Goal: Transaction & Acquisition: Book appointment/travel/reservation

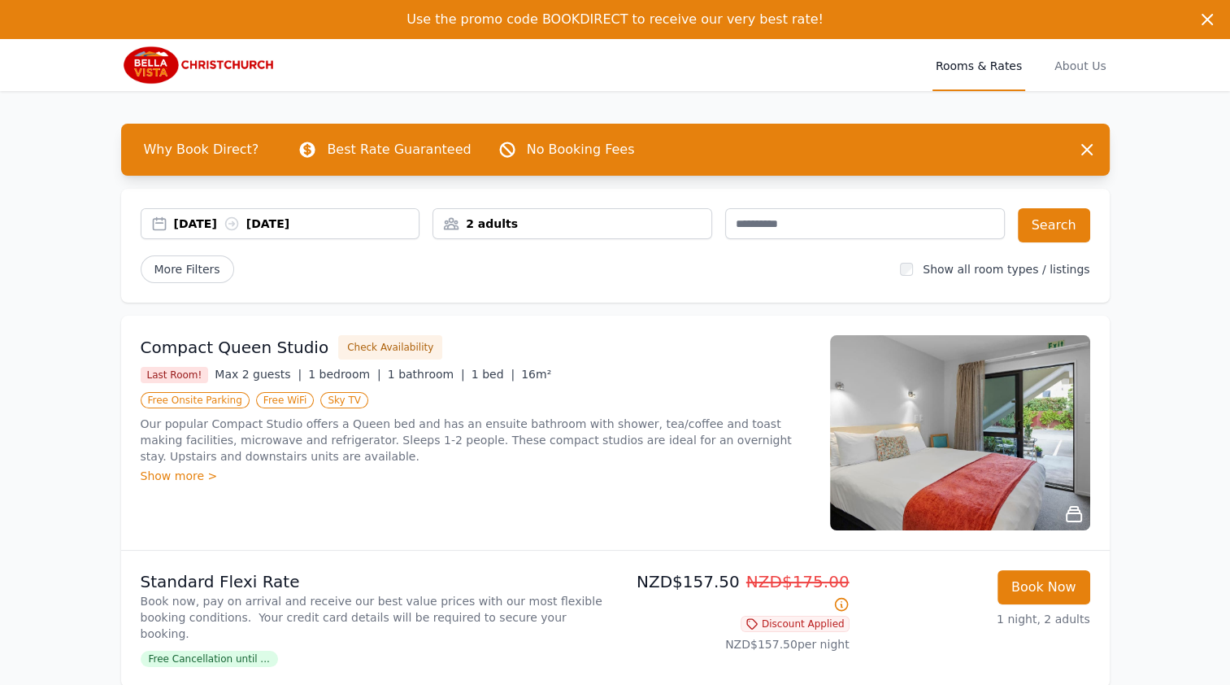
click at [226, 229] on div "[DATE] [DATE]" at bounding box center [297, 224] width 246 height 16
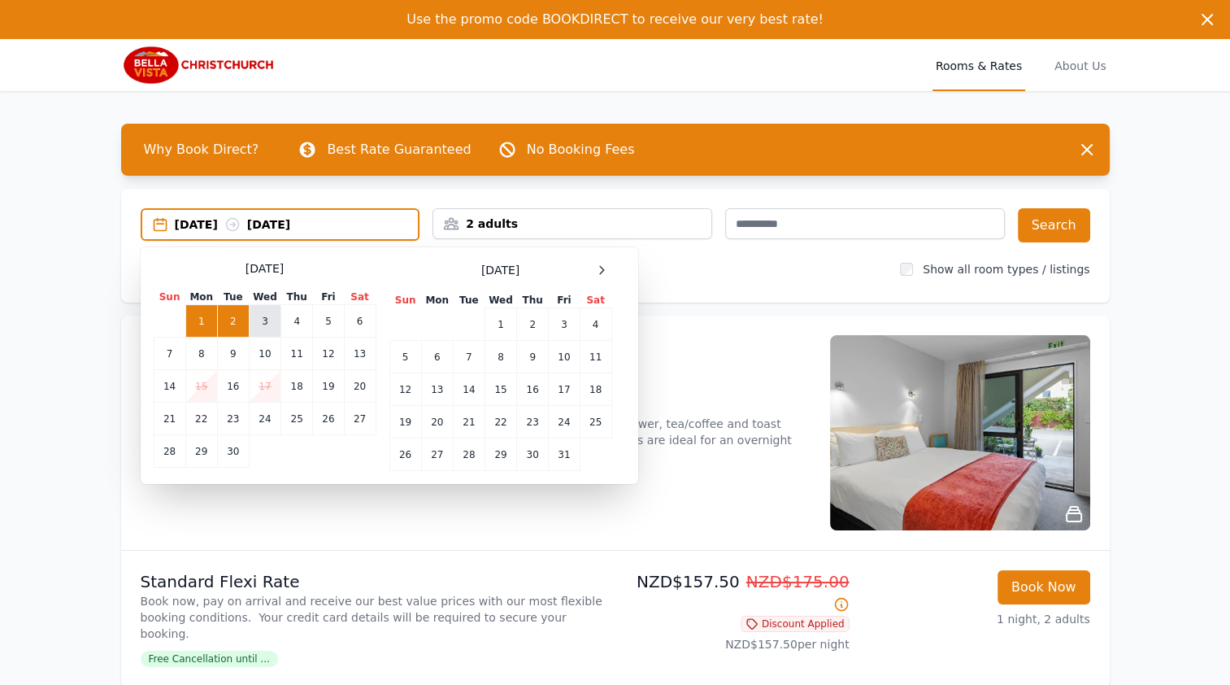
click at [259, 317] on td "3" at bounding box center [265, 321] width 32 height 33
click at [292, 322] on td "4" at bounding box center [297, 321] width 32 height 33
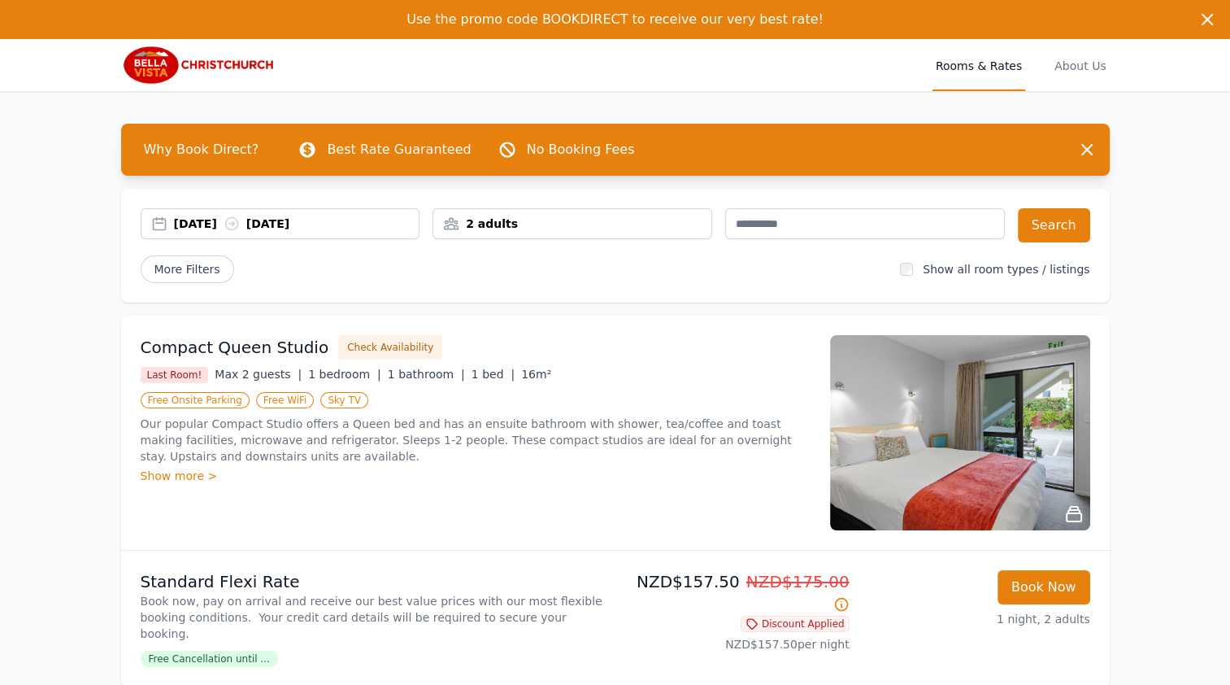
click at [643, 225] on div "2 adults" at bounding box center [572, 224] width 278 height 16
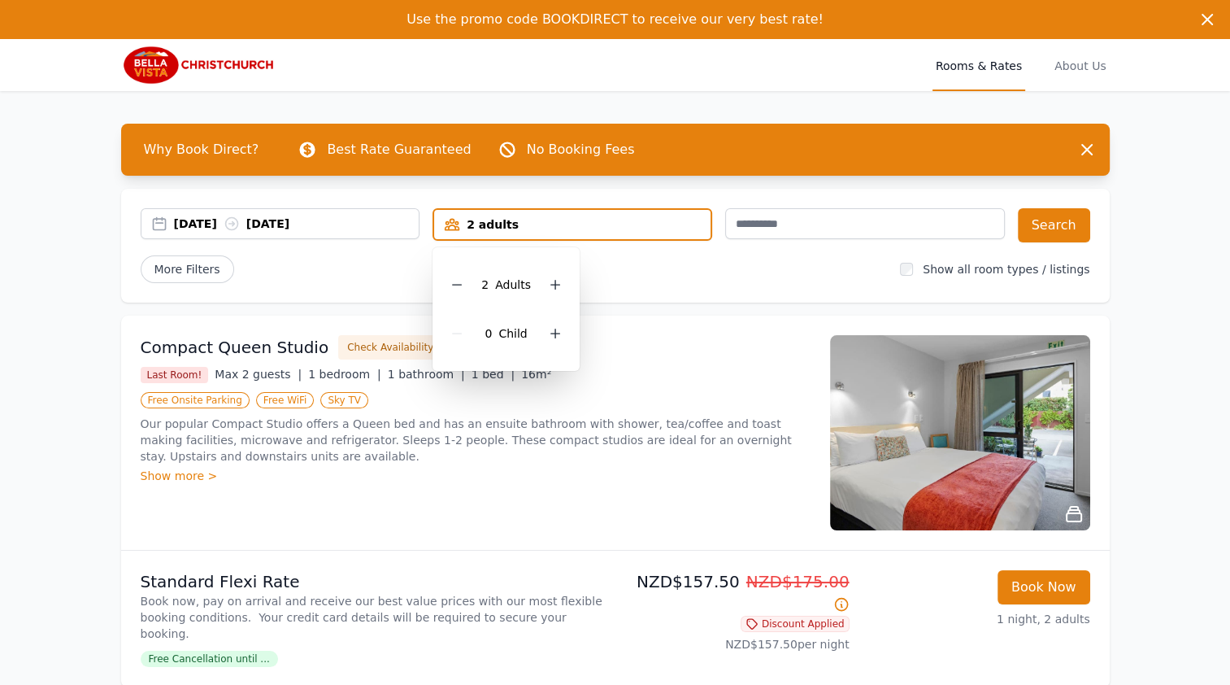
click at [643, 225] on div "2 adults" at bounding box center [572, 224] width 277 height 16
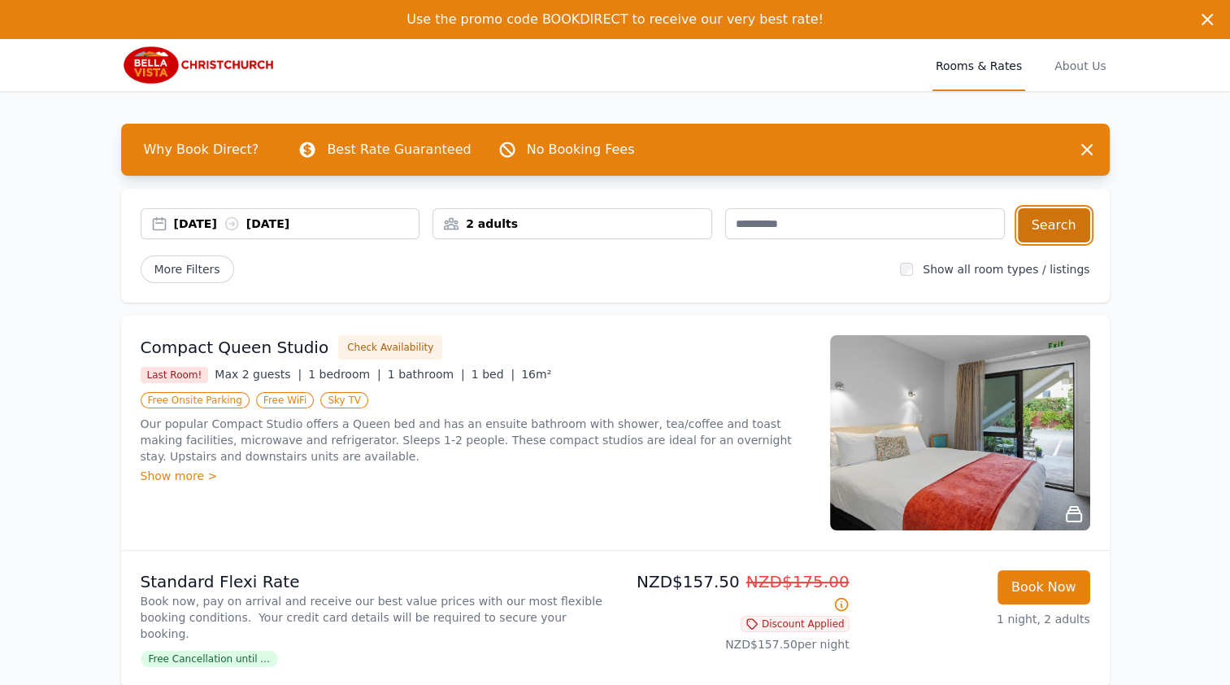
click at [1029, 229] on button "Search" at bounding box center [1054, 225] width 72 height 34
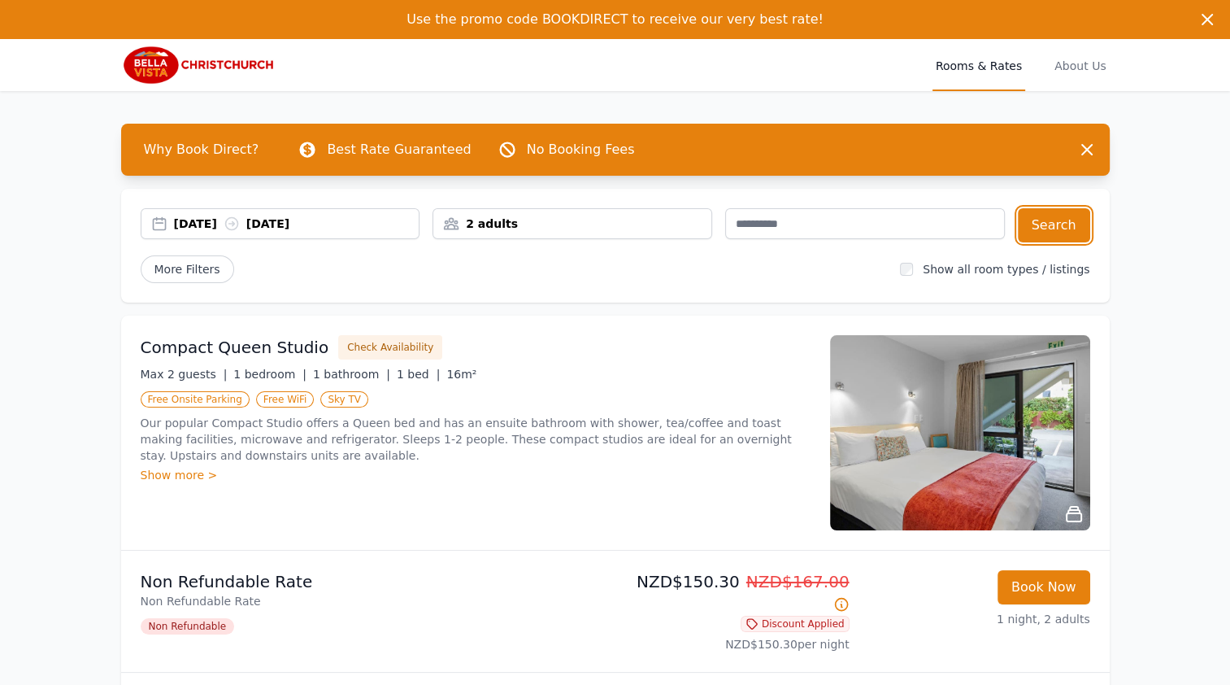
click at [511, 219] on div "2 adults" at bounding box center [572, 224] width 278 height 16
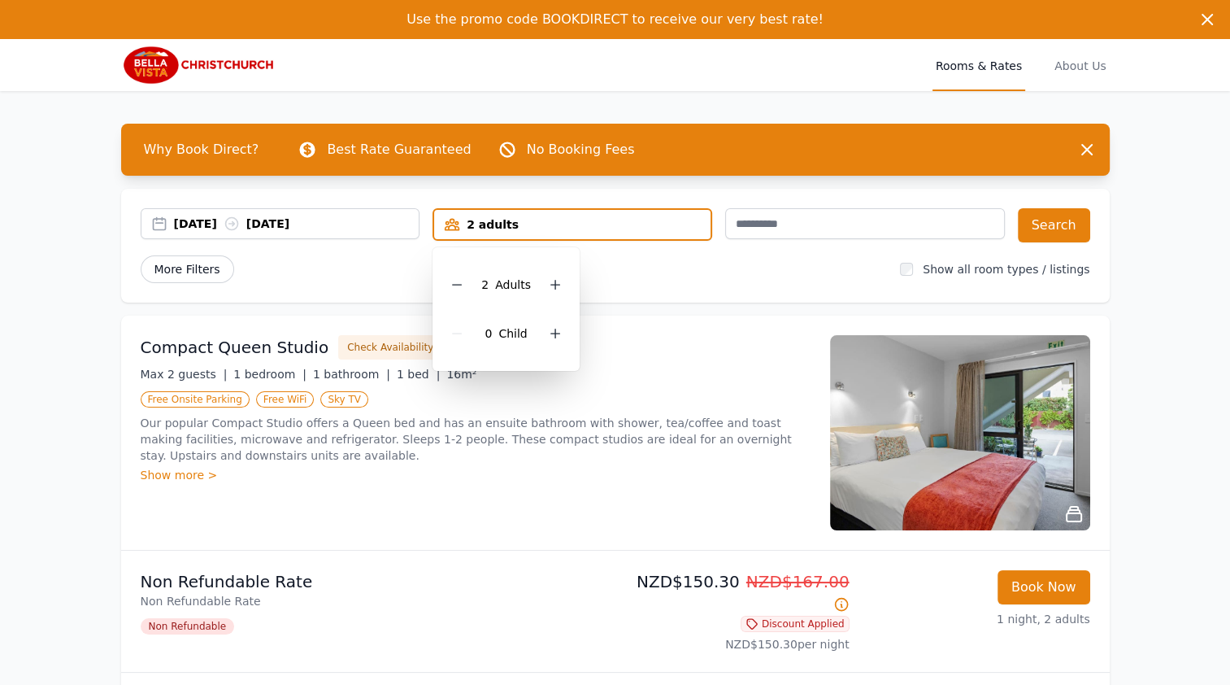
click at [211, 267] on span "More Filters" at bounding box center [188, 269] width 94 height 28
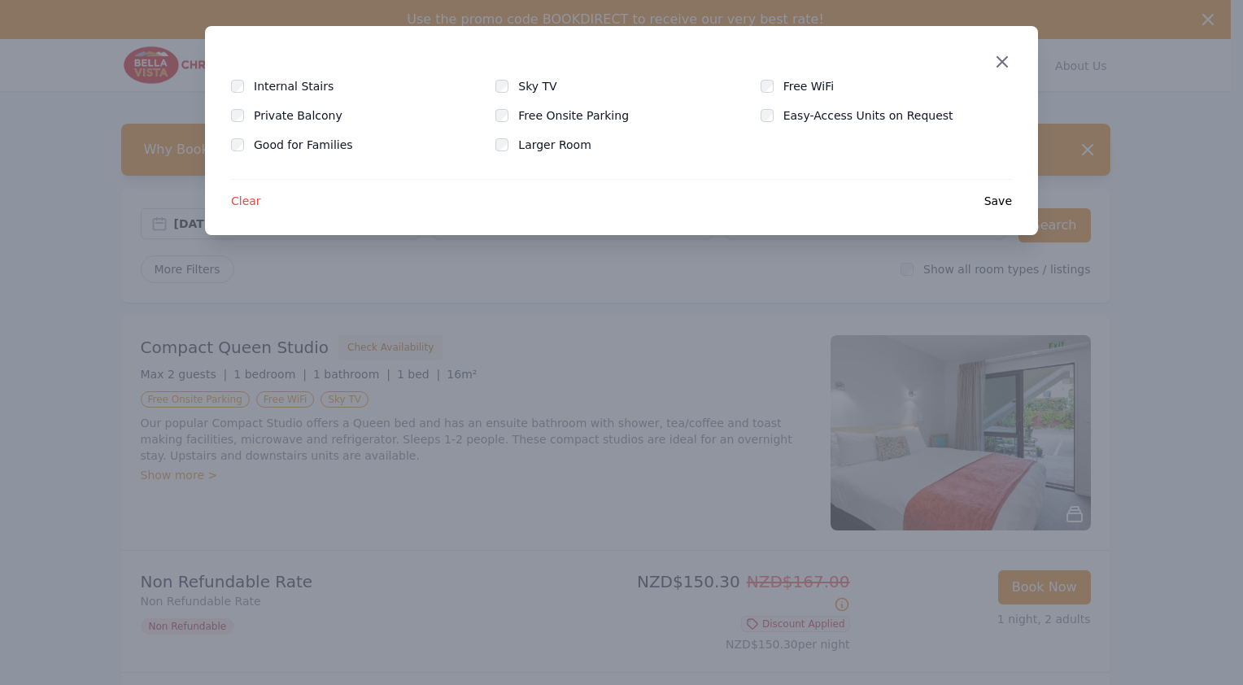
drag, startPoint x: 1017, startPoint y: 59, endPoint x: 1003, endPoint y: 59, distance: 13.8
click at [1004, 59] on div "Close" at bounding box center [1015, 51] width 46 height 51
click at [1003, 59] on icon "button" at bounding box center [1002, 62] width 10 height 10
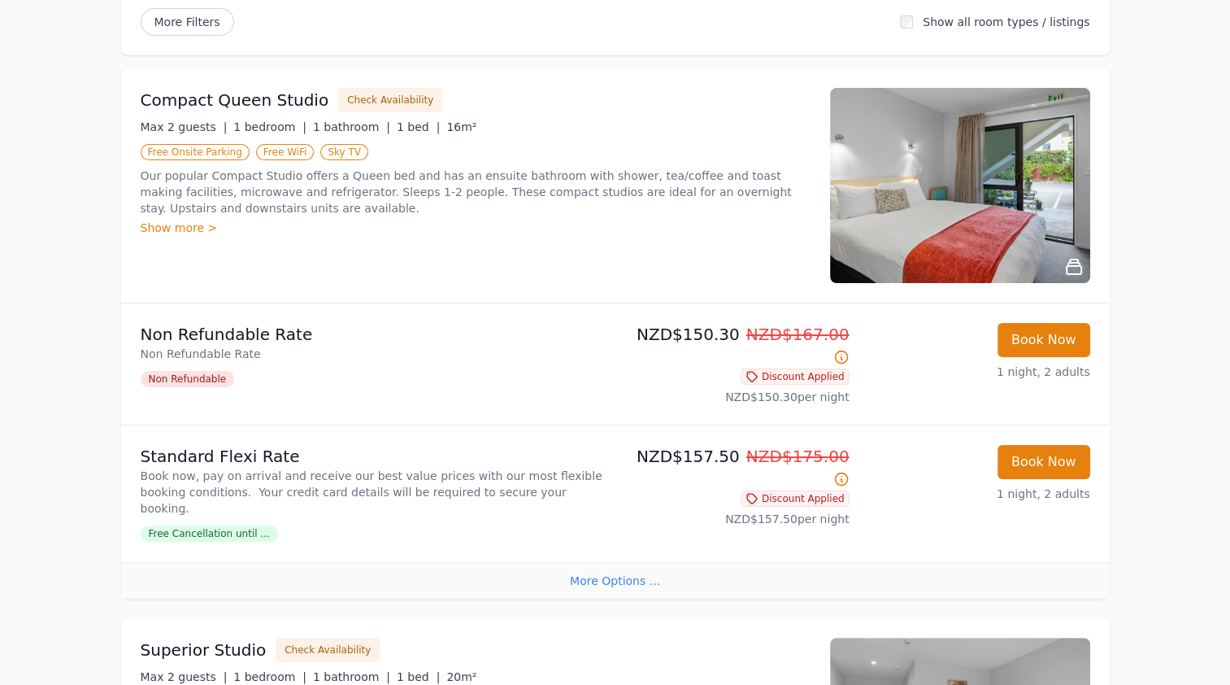
scroll to position [244, 0]
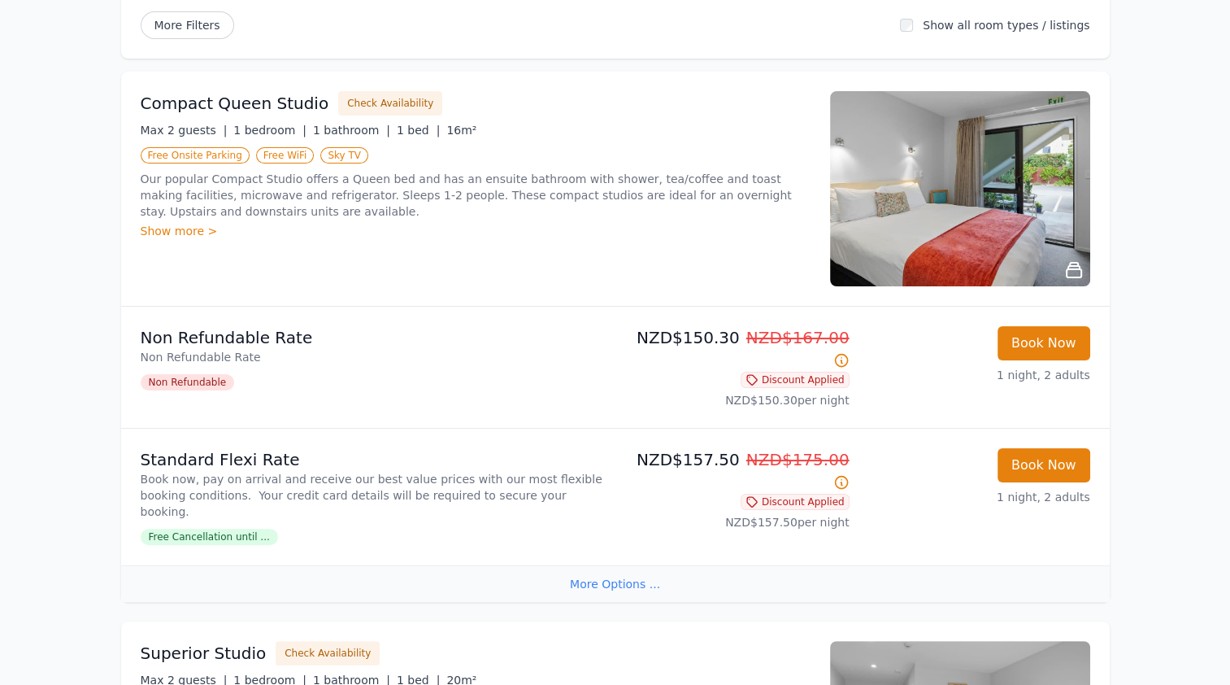
click at [1080, 214] on img at bounding box center [960, 188] width 260 height 195
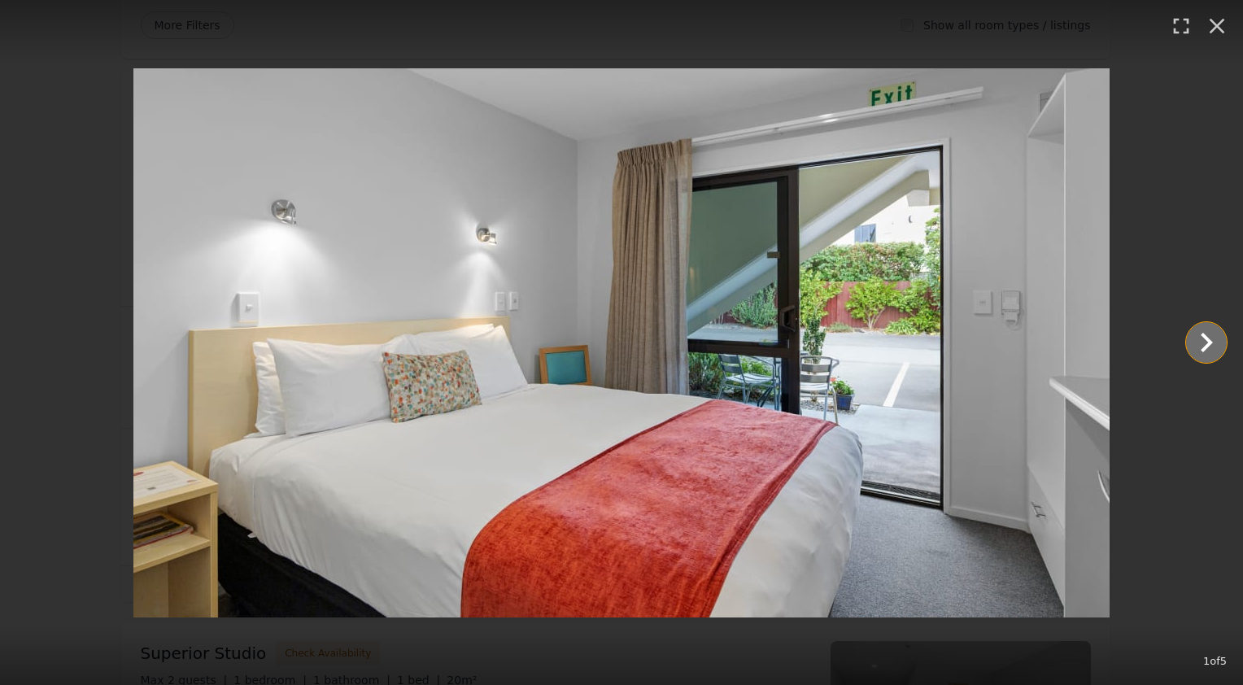
click at [1201, 345] on icon "Show slide 2 of 5" at bounding box center [1206, 342] width 39 height 39
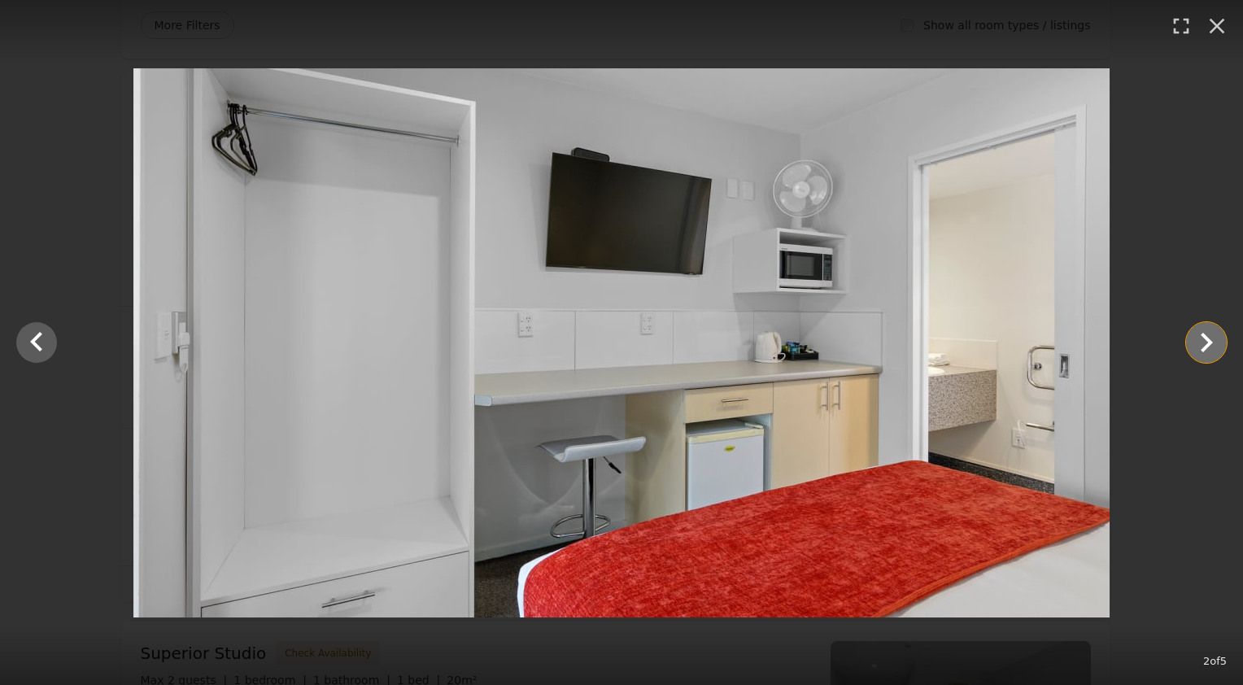
click at [1201, 346] on icon "Show slide 3 of 5" at bounding box center [1206, 342] width 39 height 39
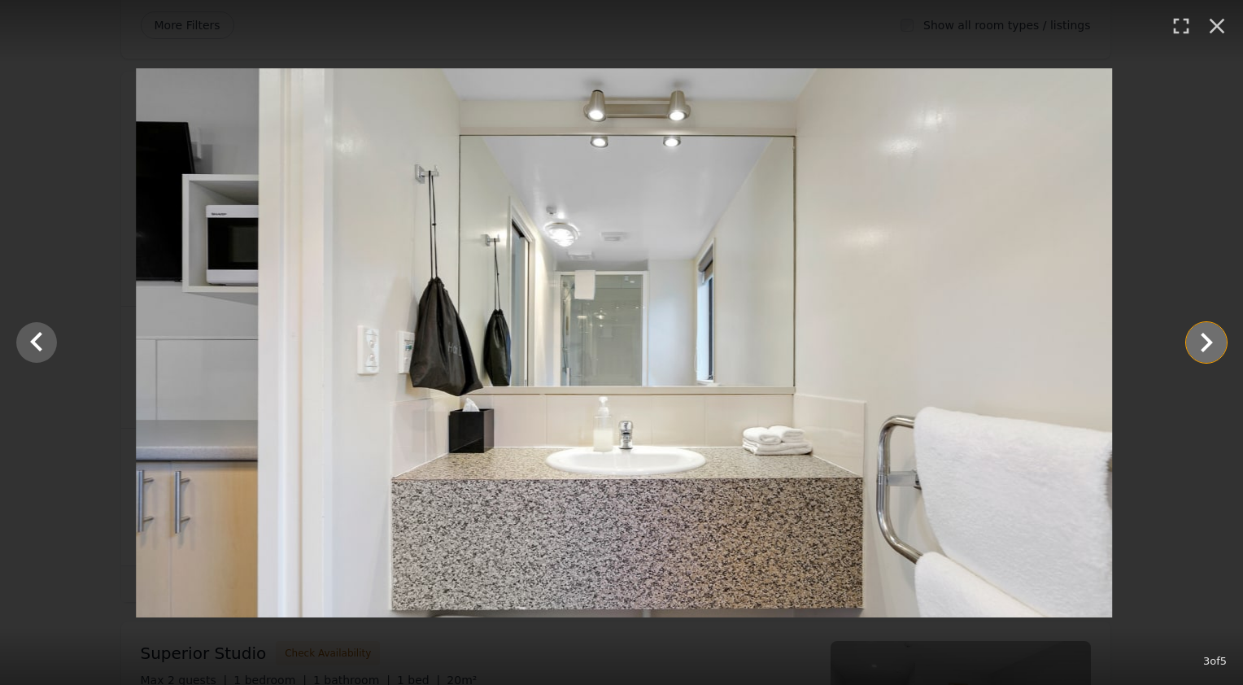
click at [1201, 346] on icon "Show slide 4 of 5" at bounding box center [1206, 342] width 39 height 39
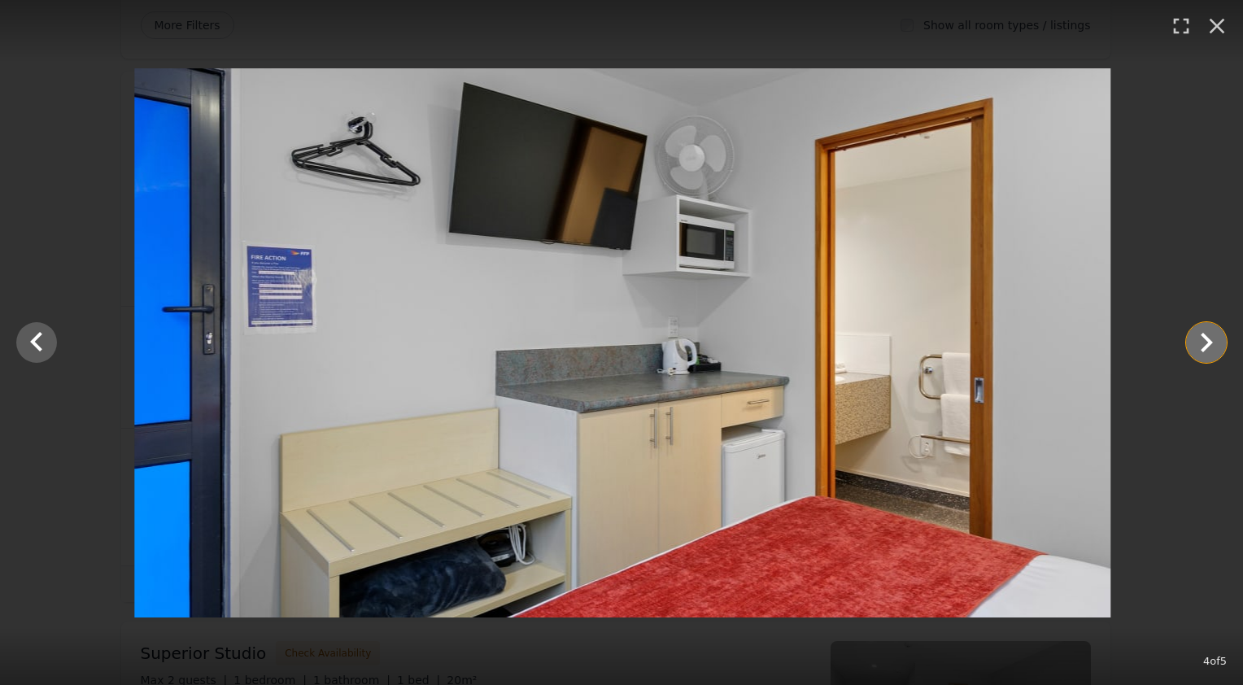
click at [1201, 346] on icon "Show slide 5 of 5" at bounding box center [1206, 342] width 39 height 39
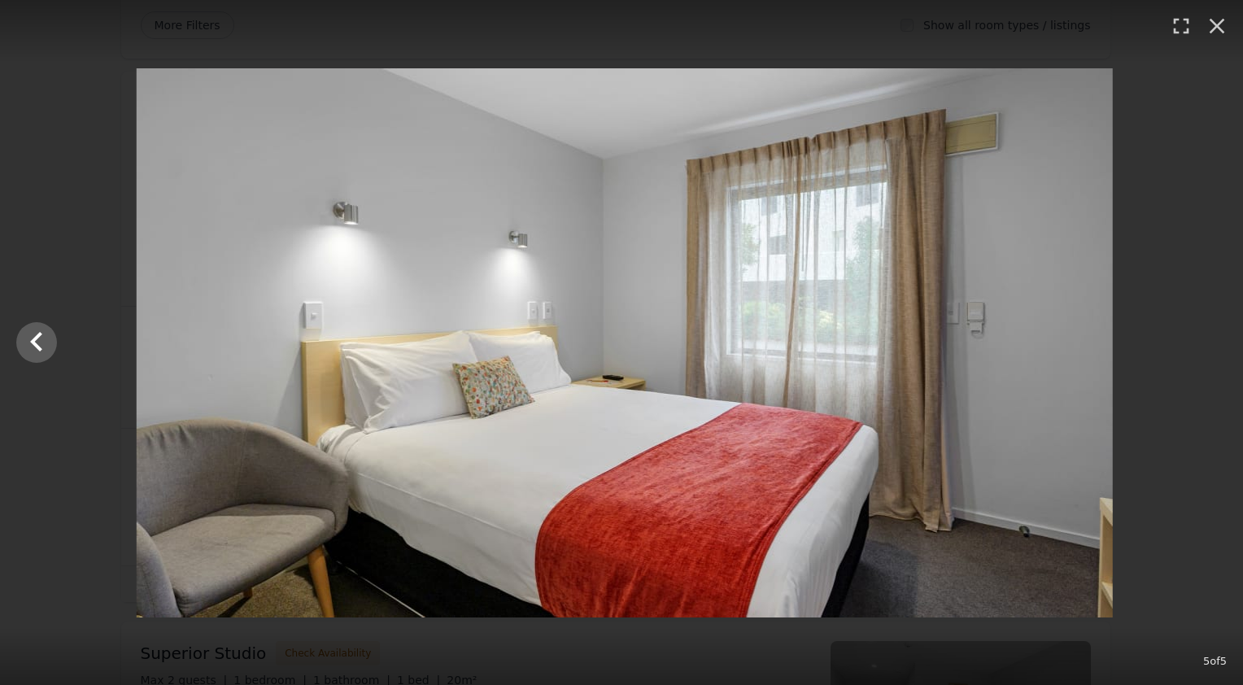
click at [1201, 346] on div at bounding box center [624, 342] width 1243 height 549
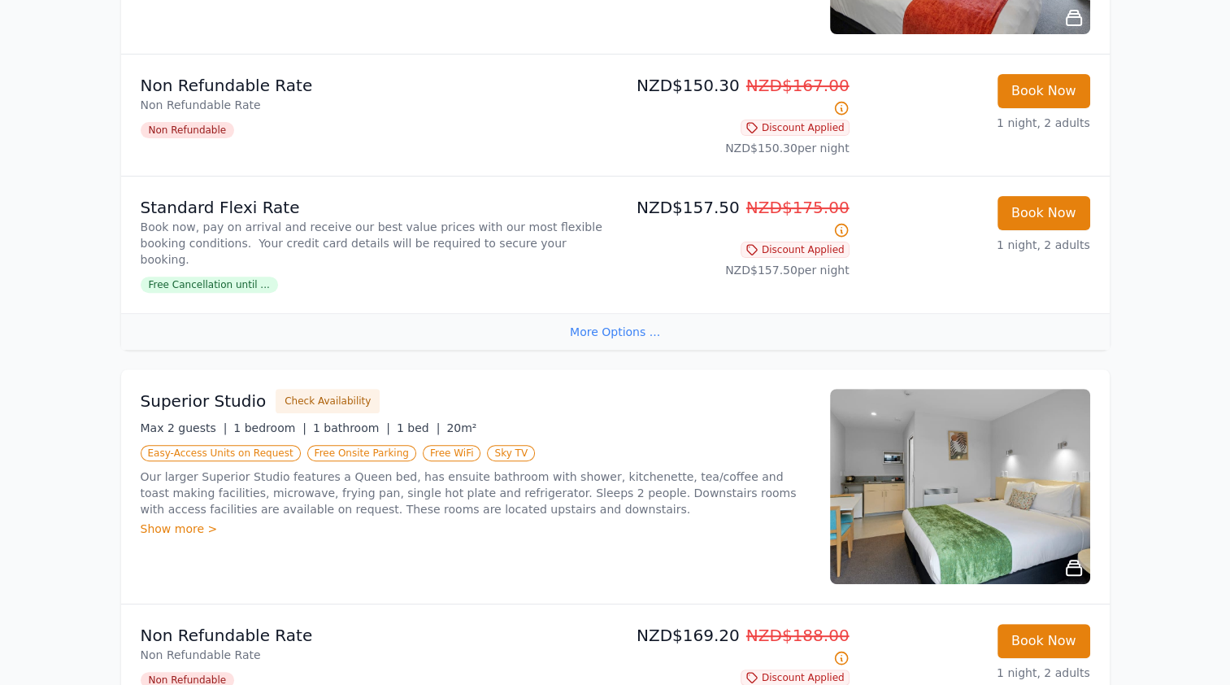
scroll to position [651, 0]
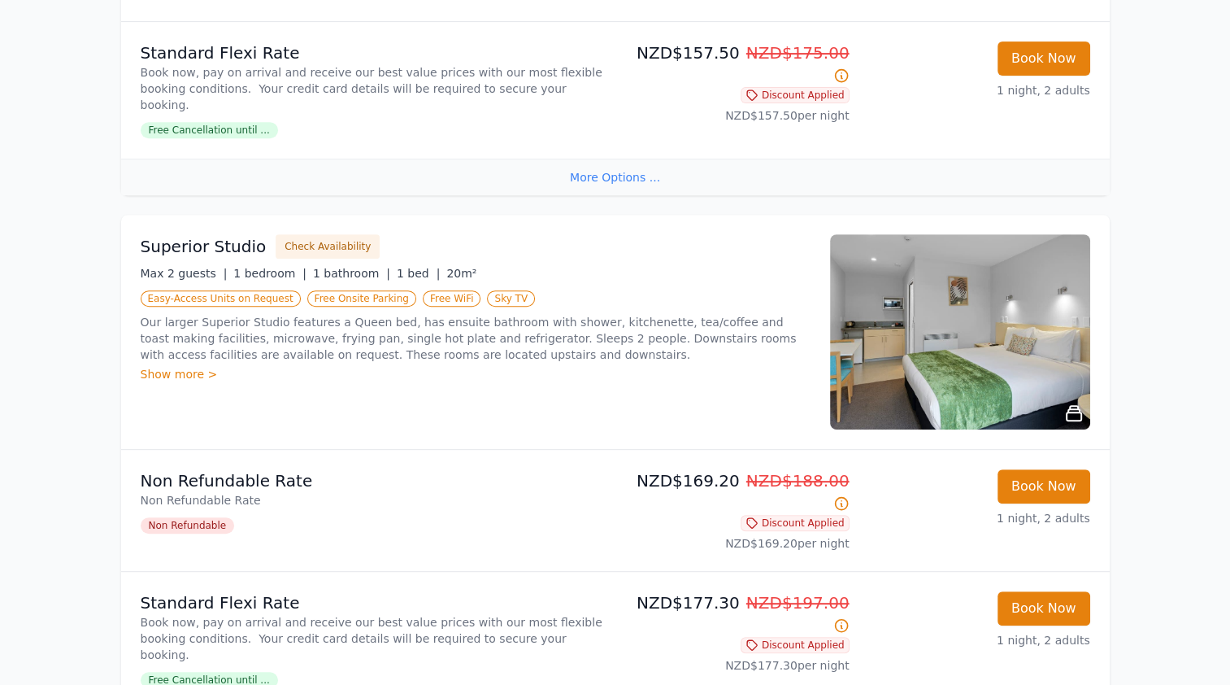
click at [1065, 330] on img at bounding box center [960, 331] width 260 height 195
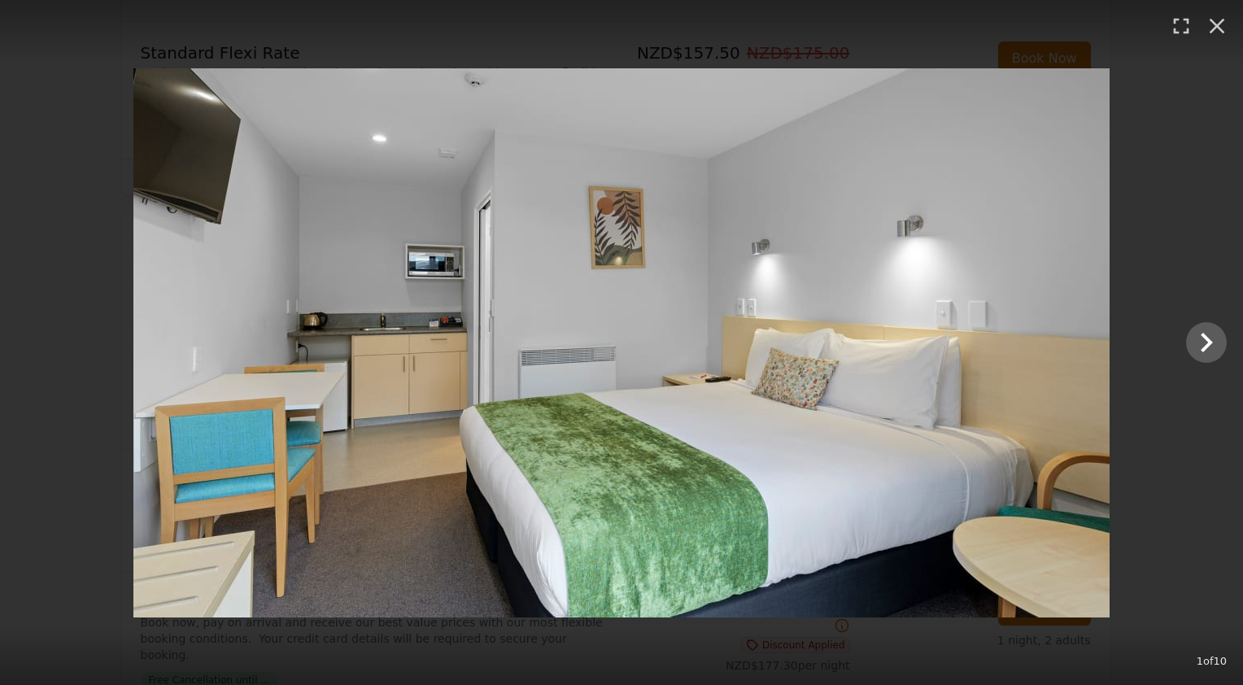
click at [1184, 340] on div at bounding box center [621, 342] width 1243 height 549
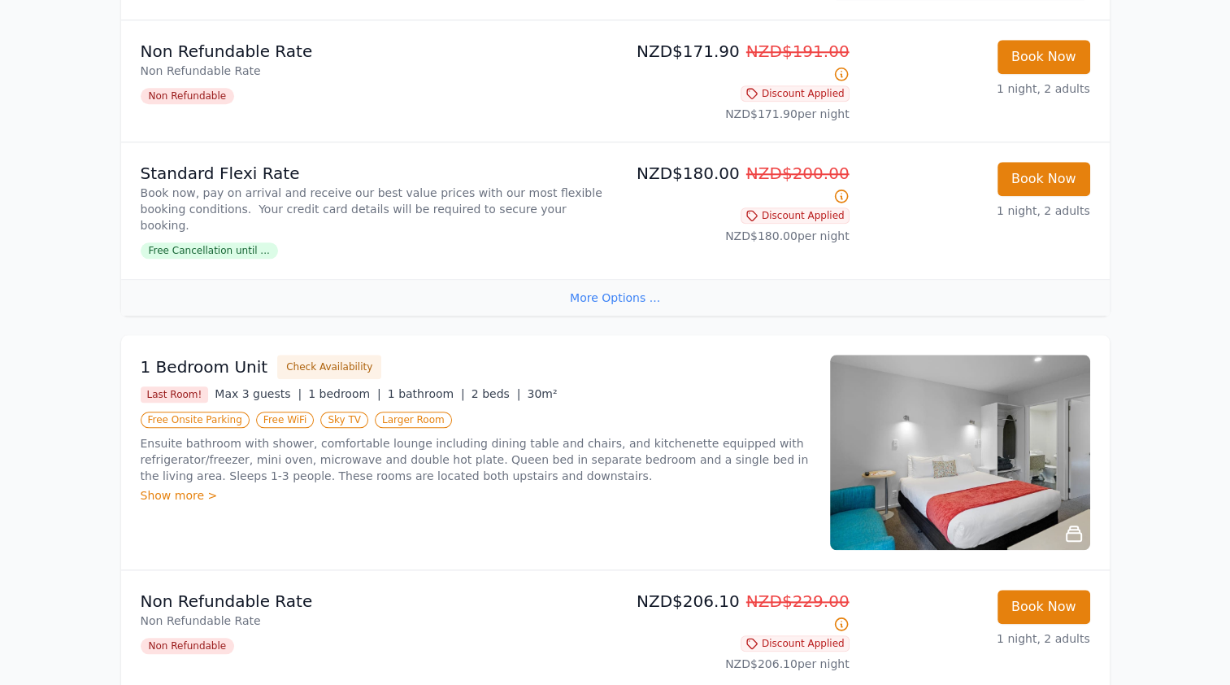
scroll to position [1627, 0]
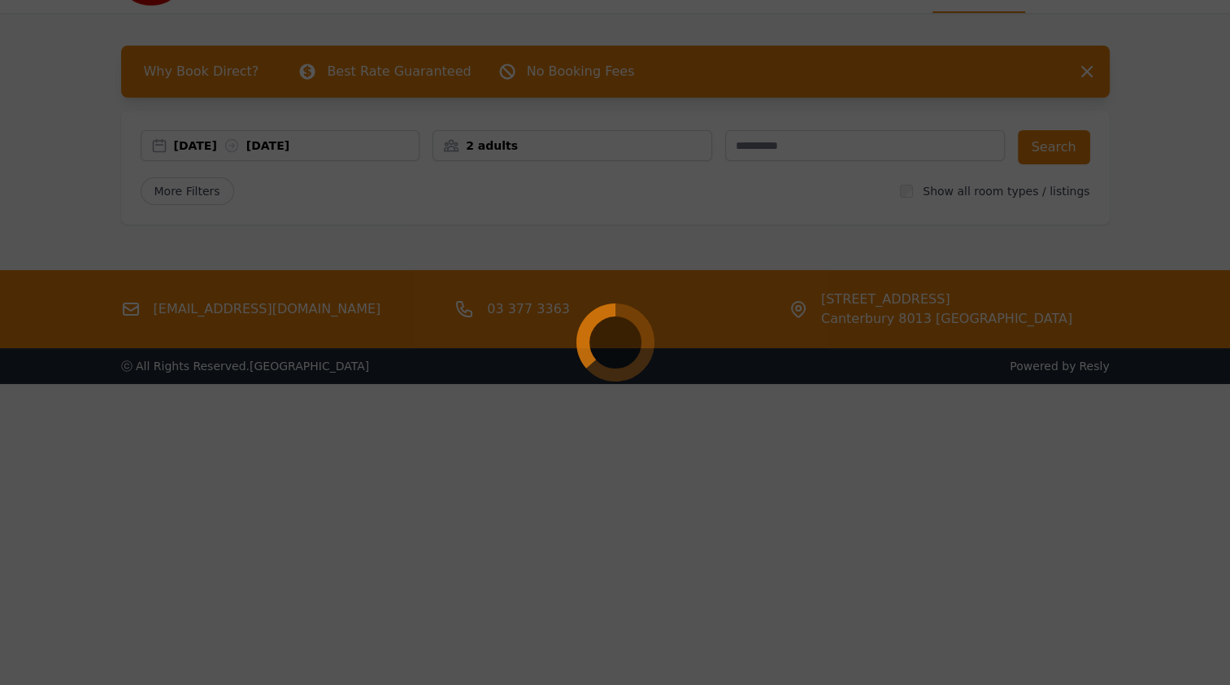
scroll to position [78, 0]
select select "**"
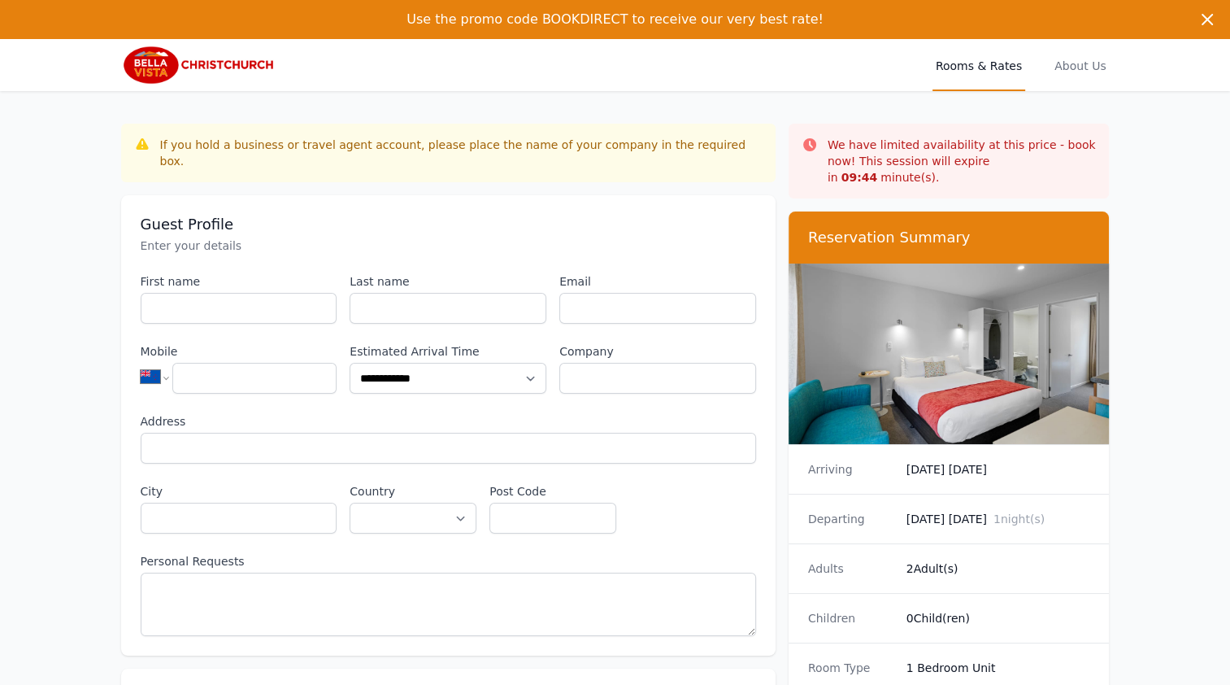
scroll to position [78, 0]
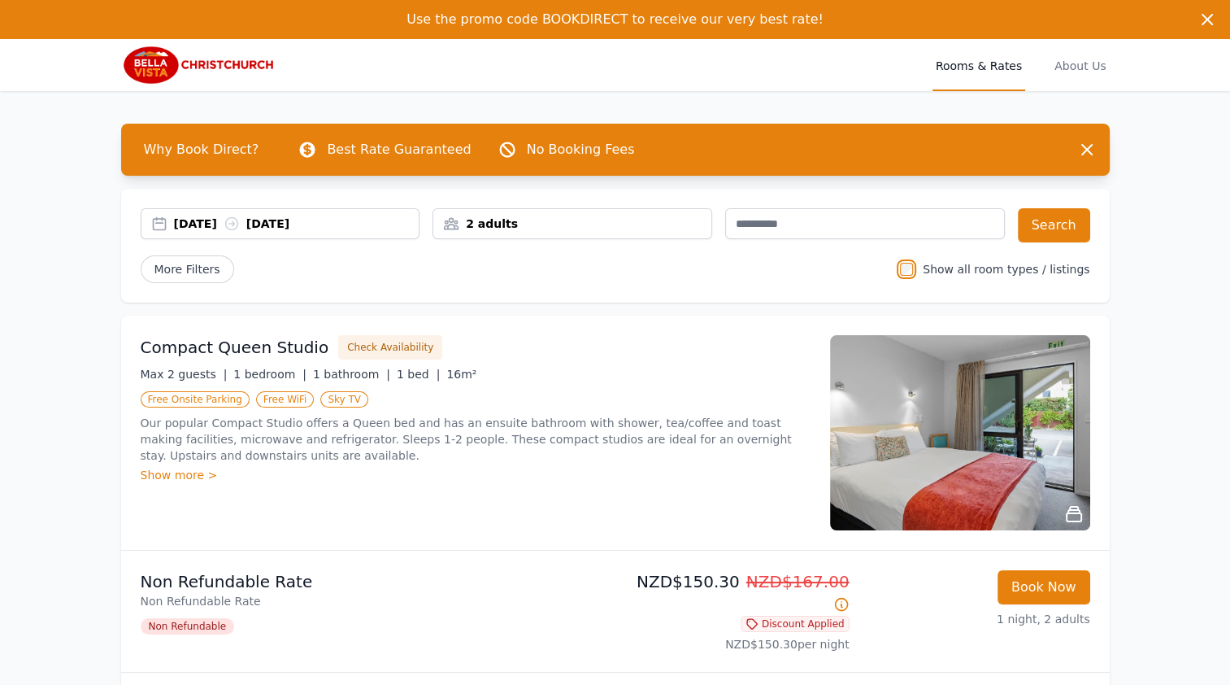
click at [550, 223] on div "2 adults" at bounding box center [572, 224] width 278 height 16
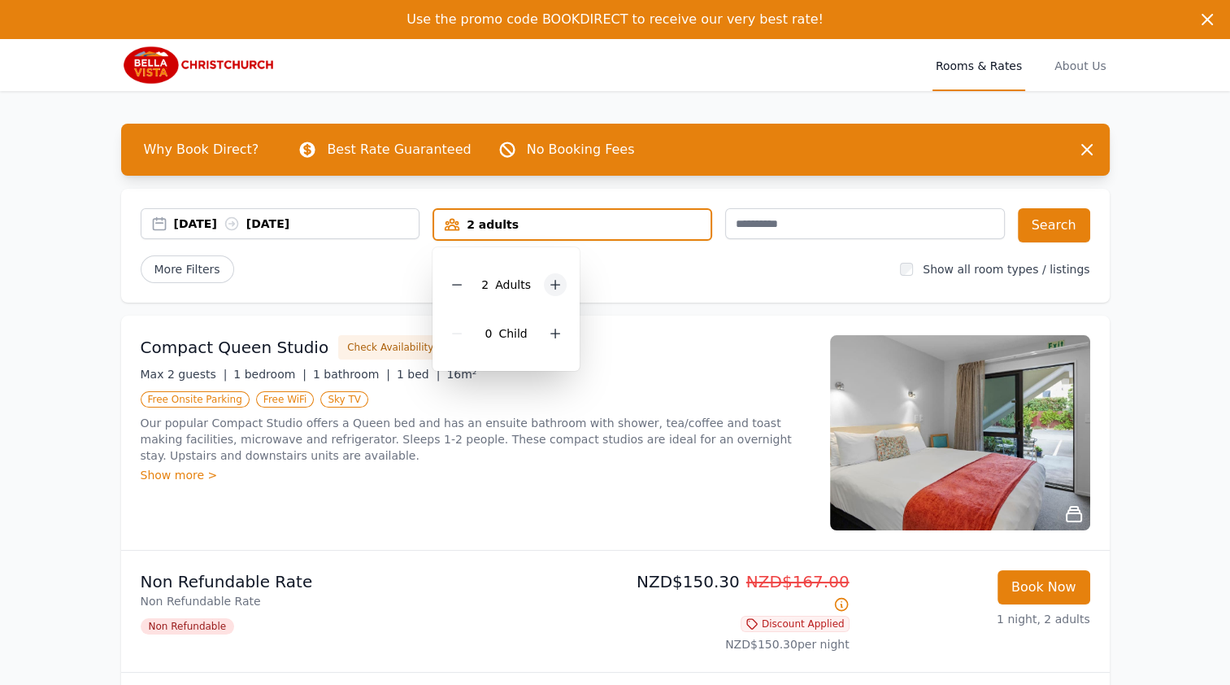
click at [558, 289] on icon at bounding box center [555, 284] width 13 height 13
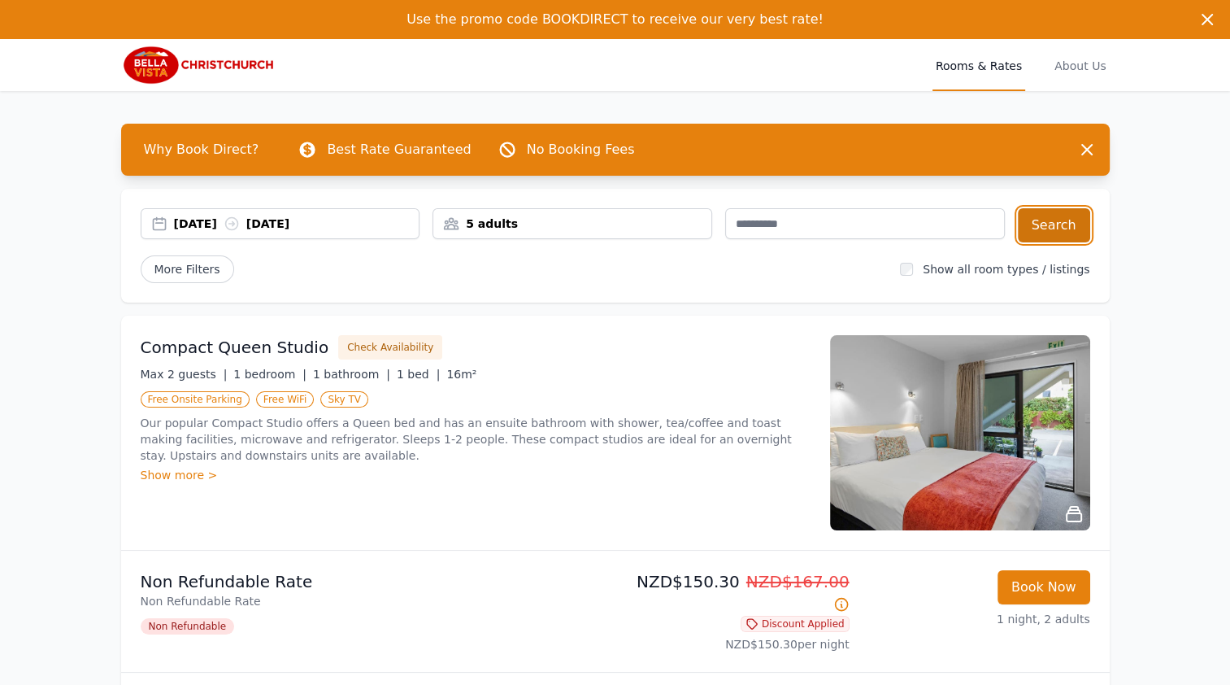
click at [1076, 229] on button "Search" at bounding box center [1054, 225] width 72 height 34
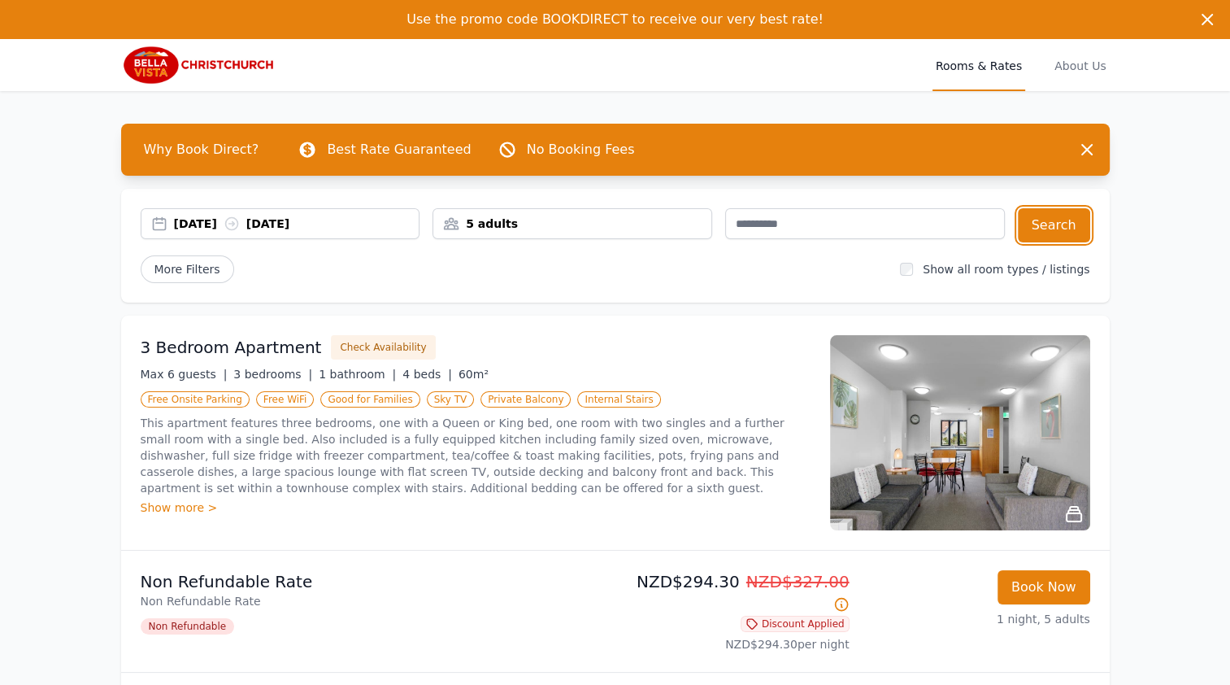
click at [534, 225] on div "5 adults" at bounding box center [572, 224] width 278 height 16
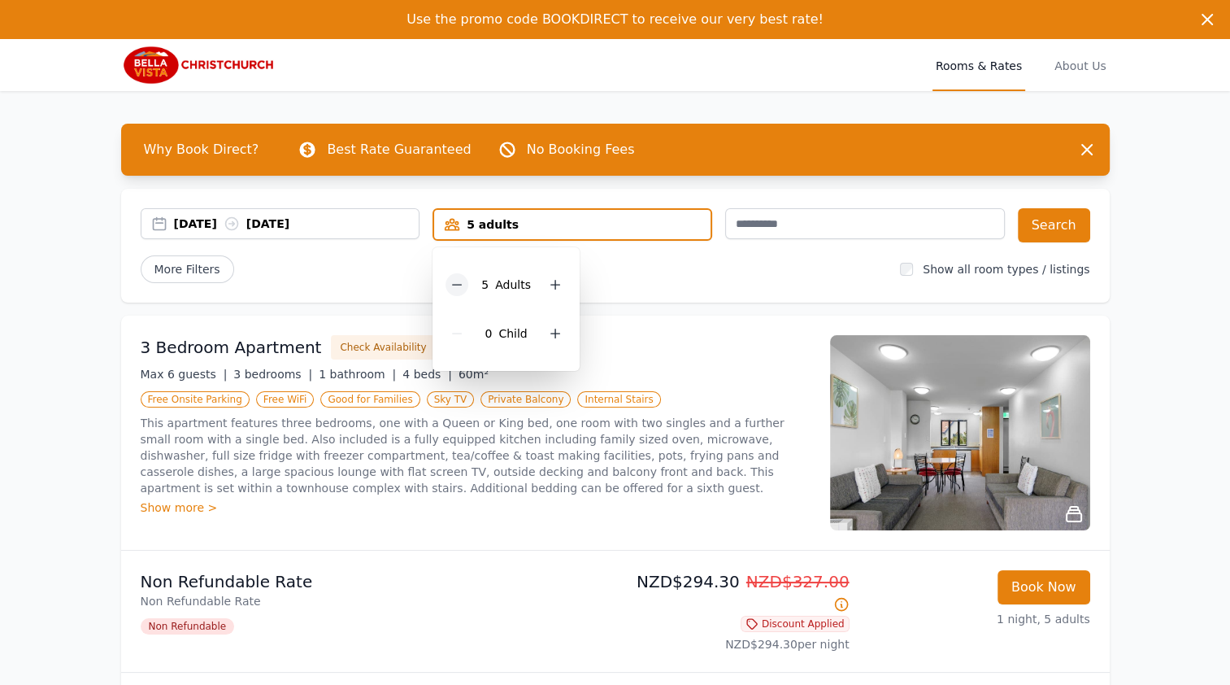
click at [455, 285] on icon at bounding box center [457, 284] width 13 height 13
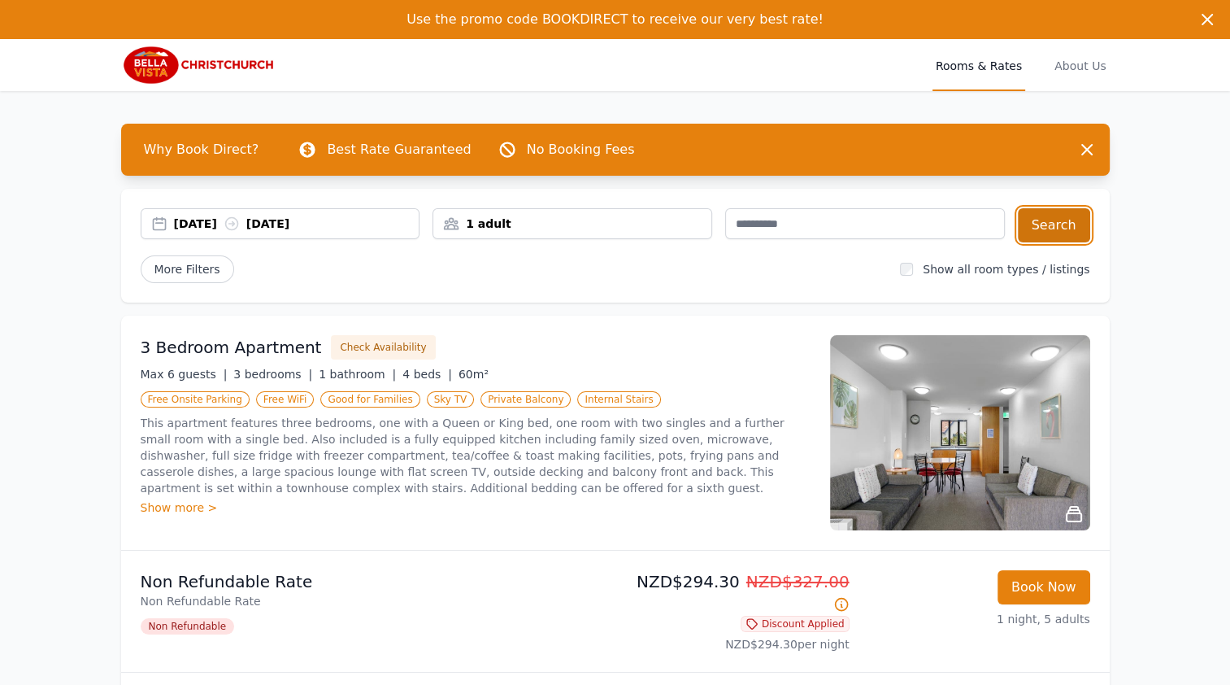
click at [1052, 236] on button "Search" at bounding box center [1054, 225] width 72 height 34
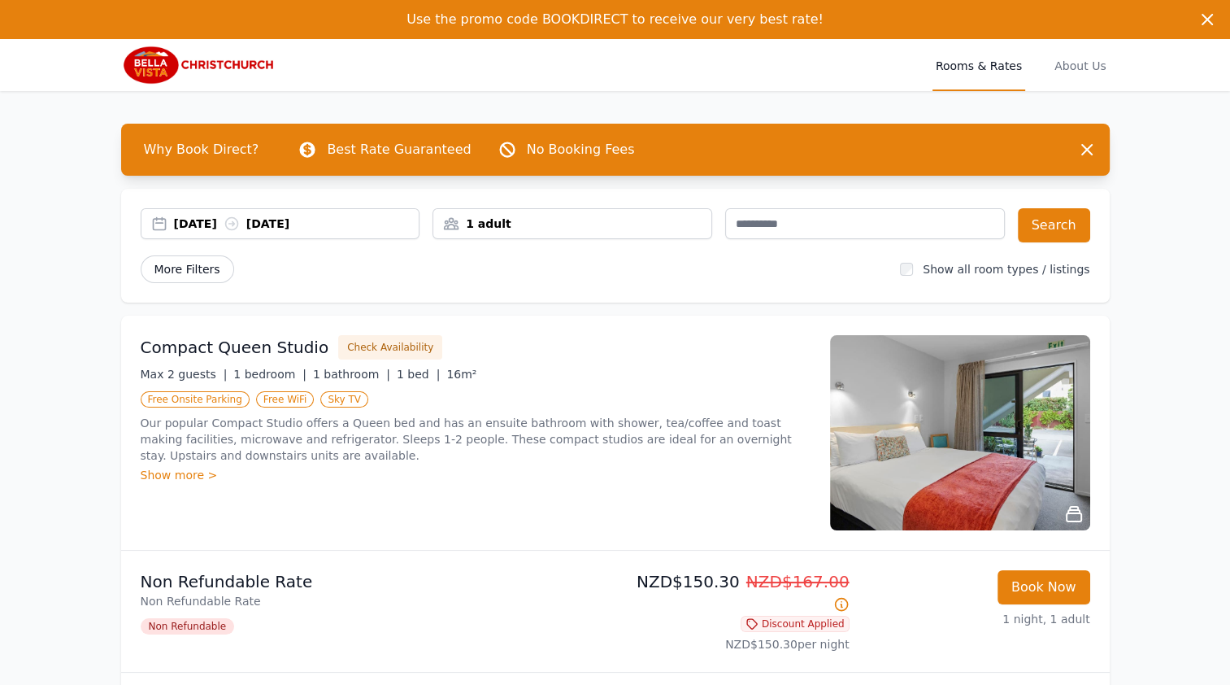
click at [195, 271] on span "More Filters" at bounding box center [188, 269] width 94 height 28
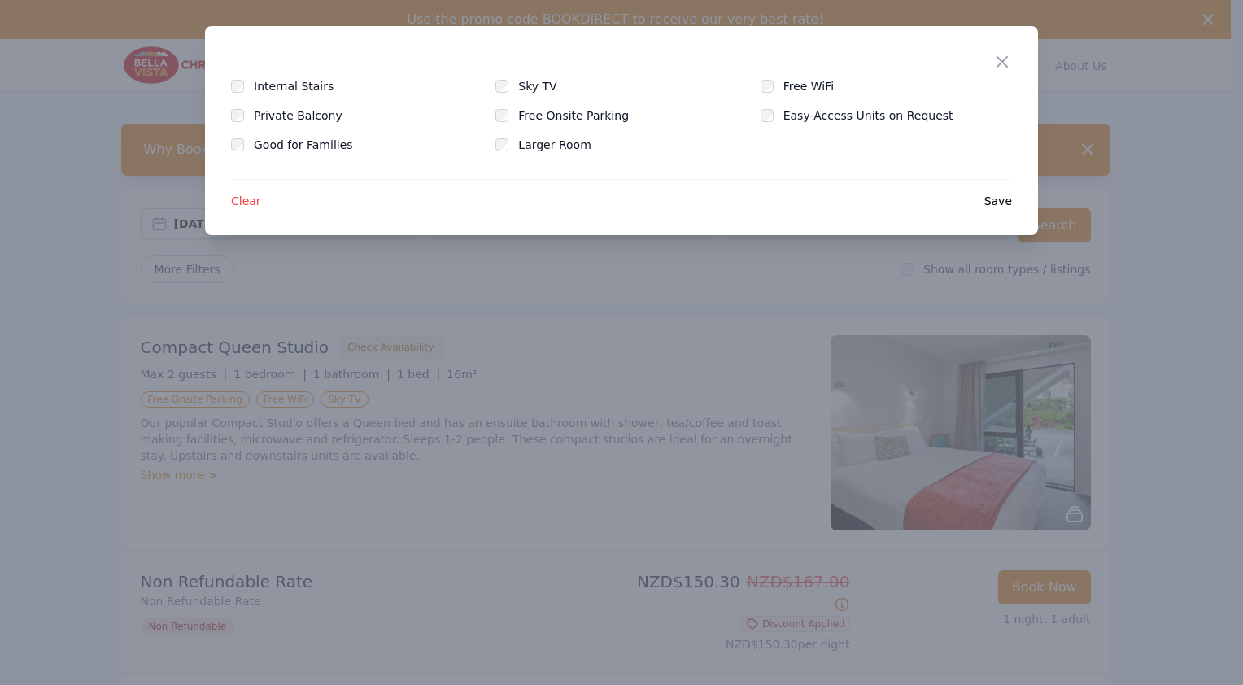
click at [195, 270] on div at bounding box center [621, 342] width 1243 height 685
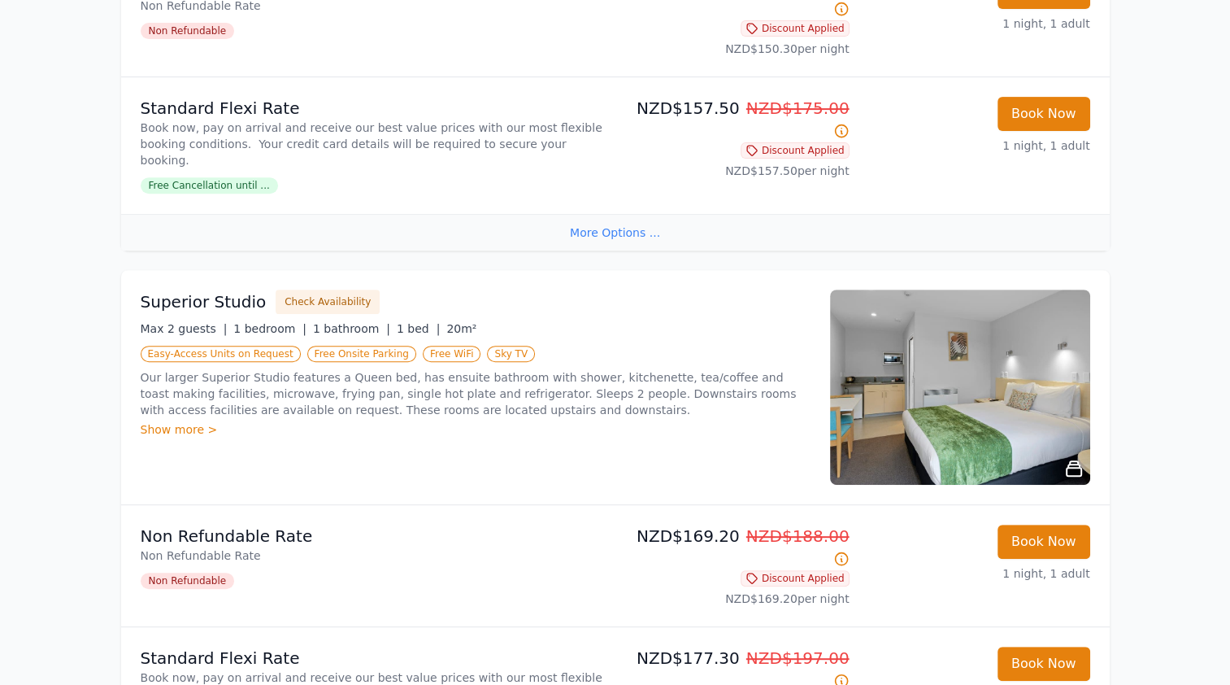
scroll to position [569, 0]
